Goal: Transaction & Acquisition: Purchase product/service

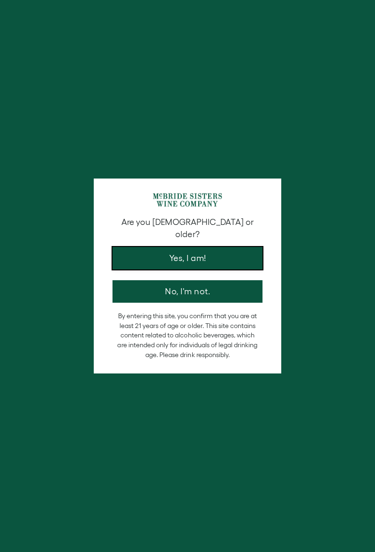
click at [217, 247] on button "Yes, I am!" at bounding box center [187, 258] width 150 height 22
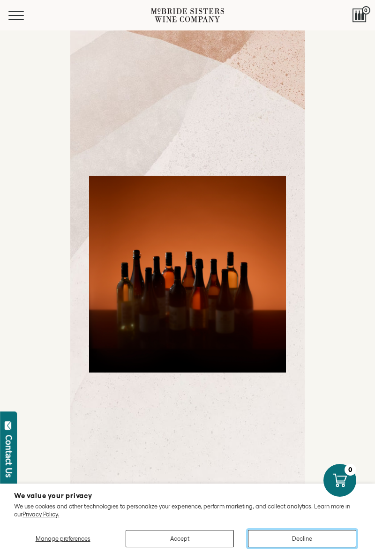
click at [320, 547] on button "Decline" at bounding box center [302, 538] width 108 height 17
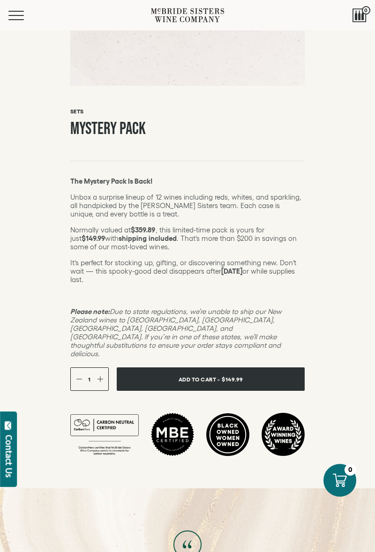
scroll to position [435, 0]
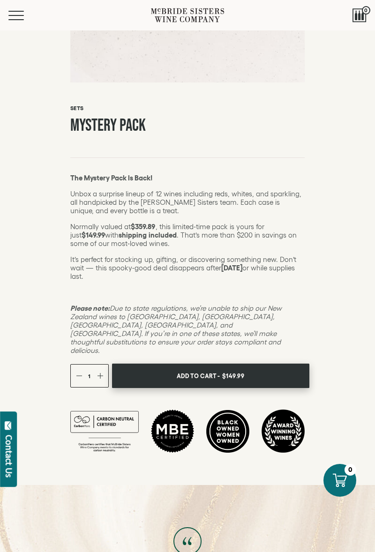
click at [273, 388] on button "Add To Cart - $149.99" at bounding box center [210, 375] width 197 height 25
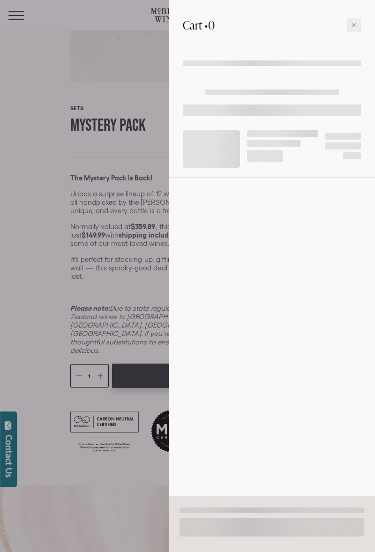
scroll to position [435, 0]
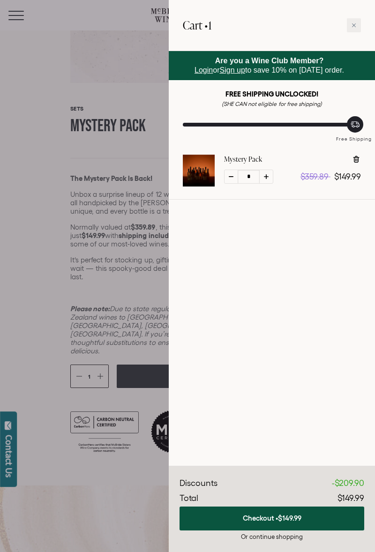
click at [306, 530] on button "Checkout • $149.99" at bounding box center [271, 518] width 185 height 24
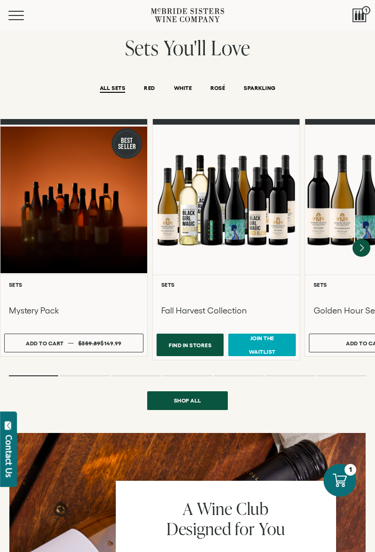
scroll to position [627, 0]
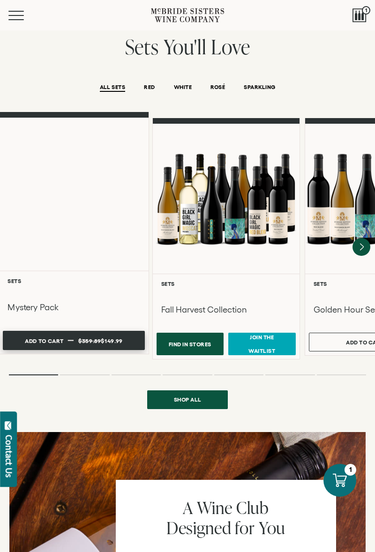
click at [69, 331] on button "Add to cart Regular price $149.99 Regular price $359.89 Sale price $149.99 Unit…" at bounding box center [74, 340] width 142 height 19
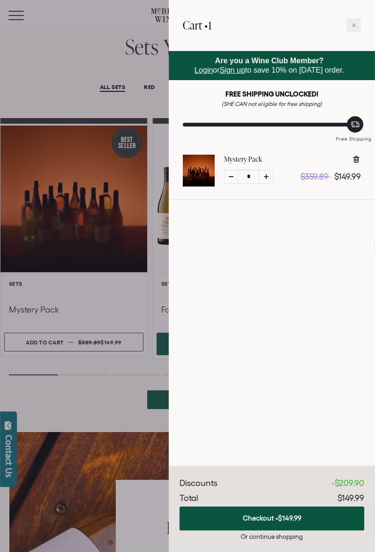
click at [297, 530] on button "Checkout • $149.99" at bounding box center [271, 518] width 185 height 24
